Goal: Navigation & Orientation: Go to known website

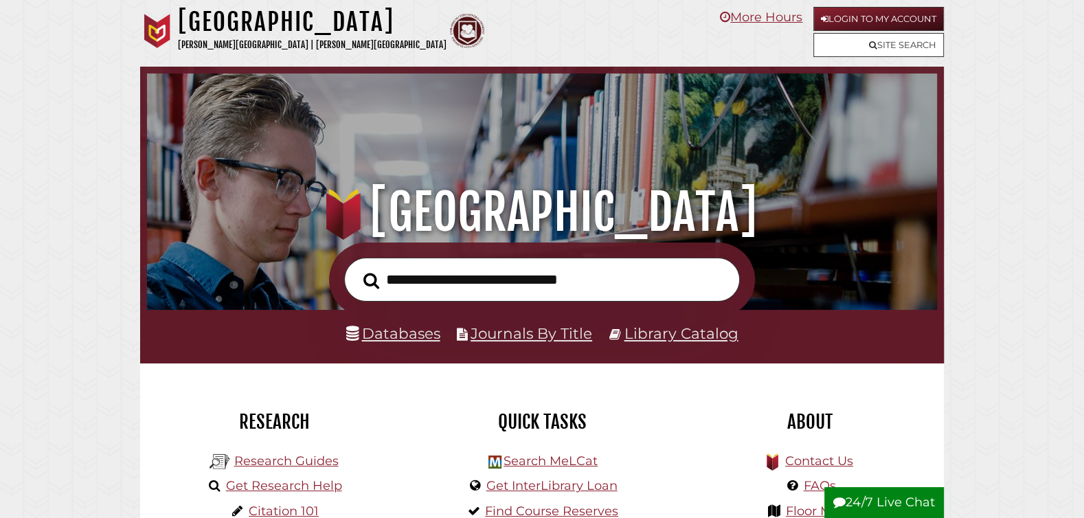
scroll to position [261, 783]
